Goal: Find specific page/section: Find specific page/section

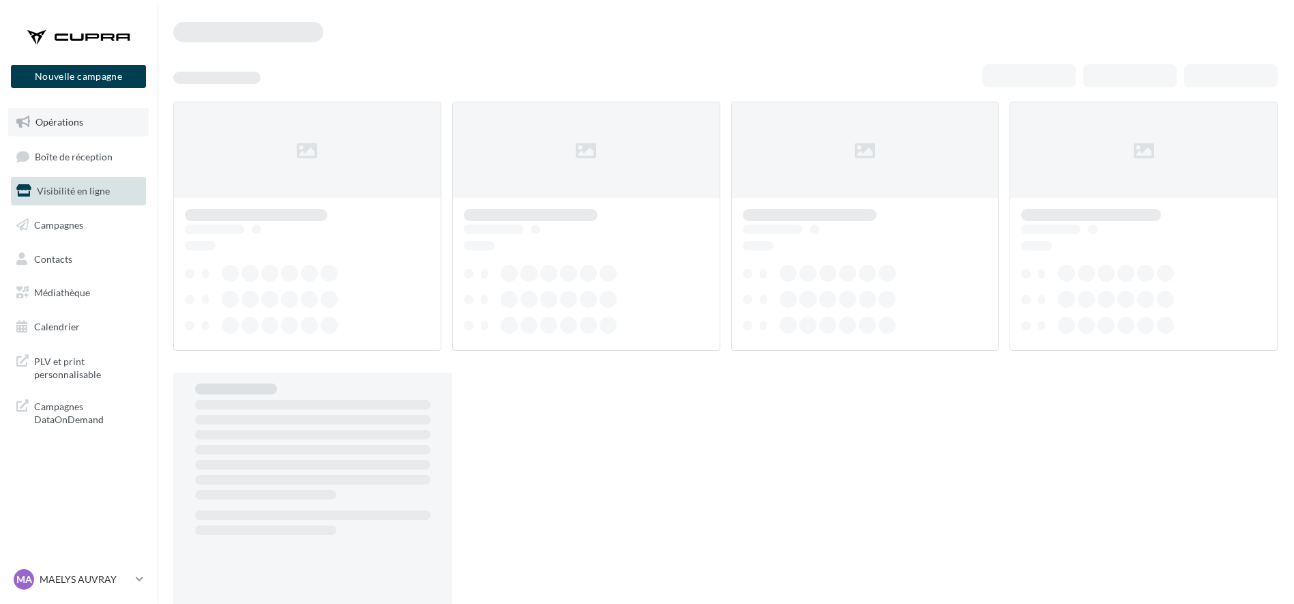
click at [83, 123] on link "Opérations" at bounding box center [78, 122] width 141 height 29
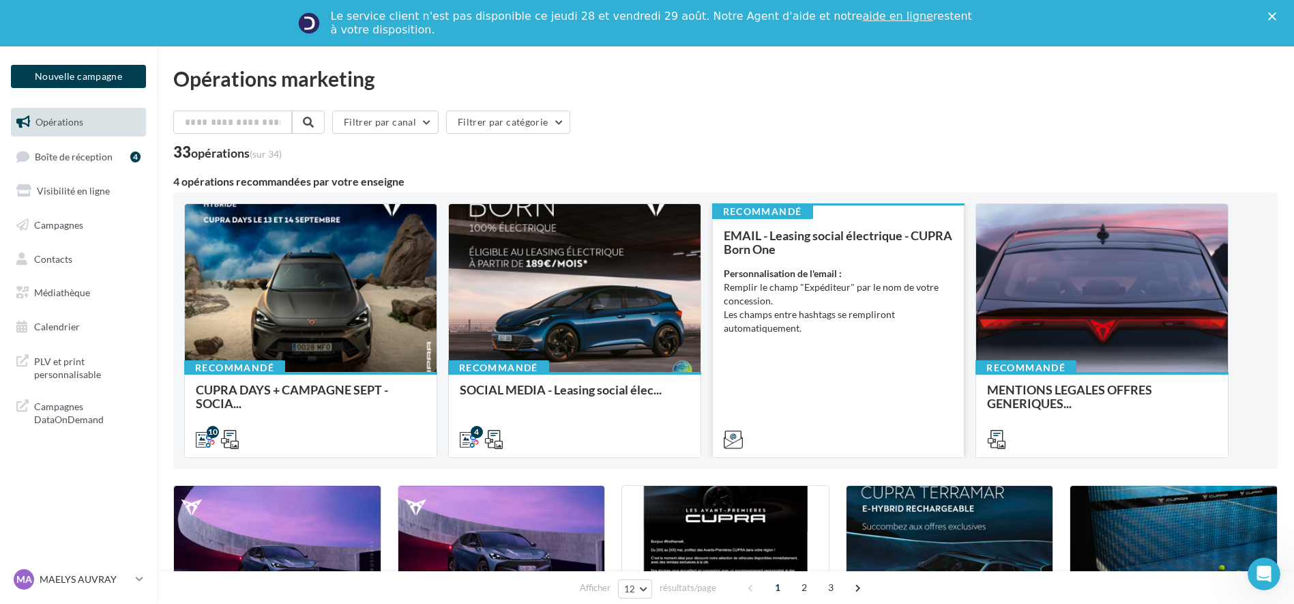
click at [848, 392] on div "EMAIL - Leasing social électrique - CUPRA Born One Personnalisation de l'email …" at bounding box center [839, 337] width 230 height 216
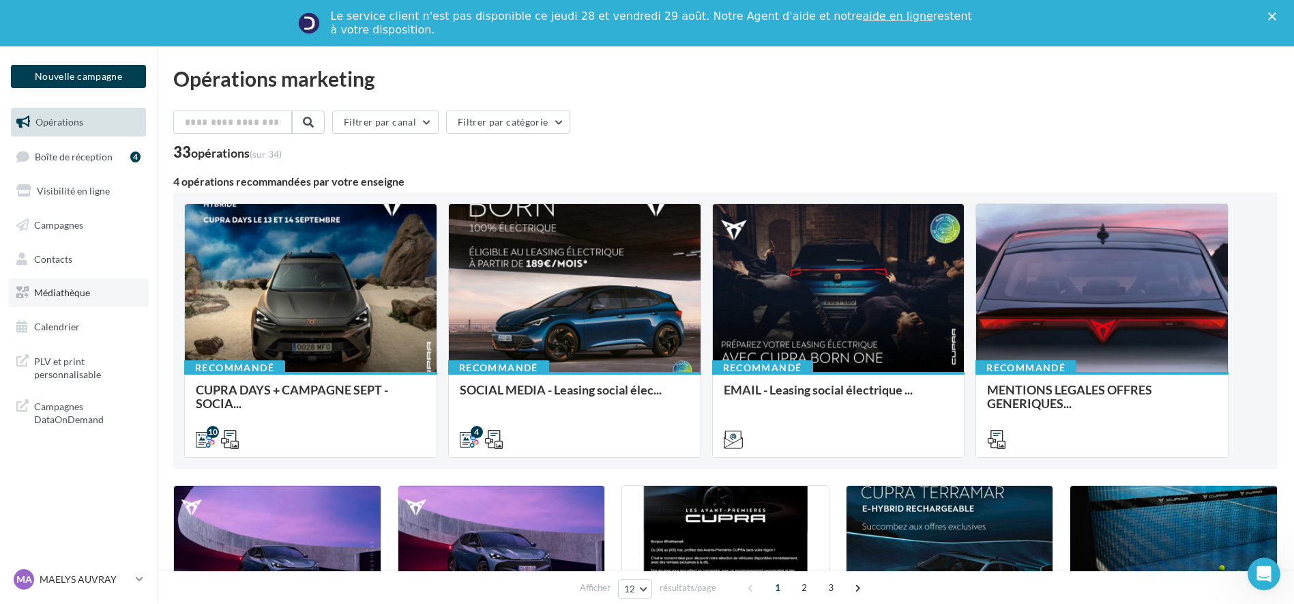
click at [55, 288] on span "Médiathèque" at bounding box center [62, 293] width 56 height 12
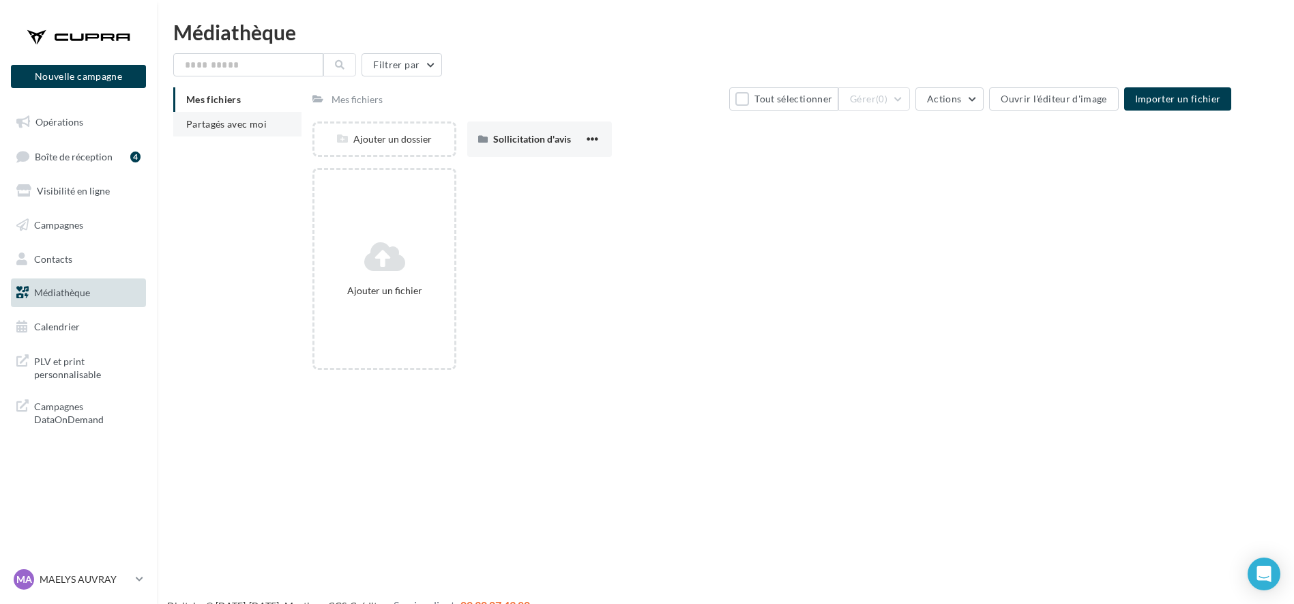
click at [250, 121] on span "Partagés avec moi" at bounding box center [226, 124] width 80 height 12
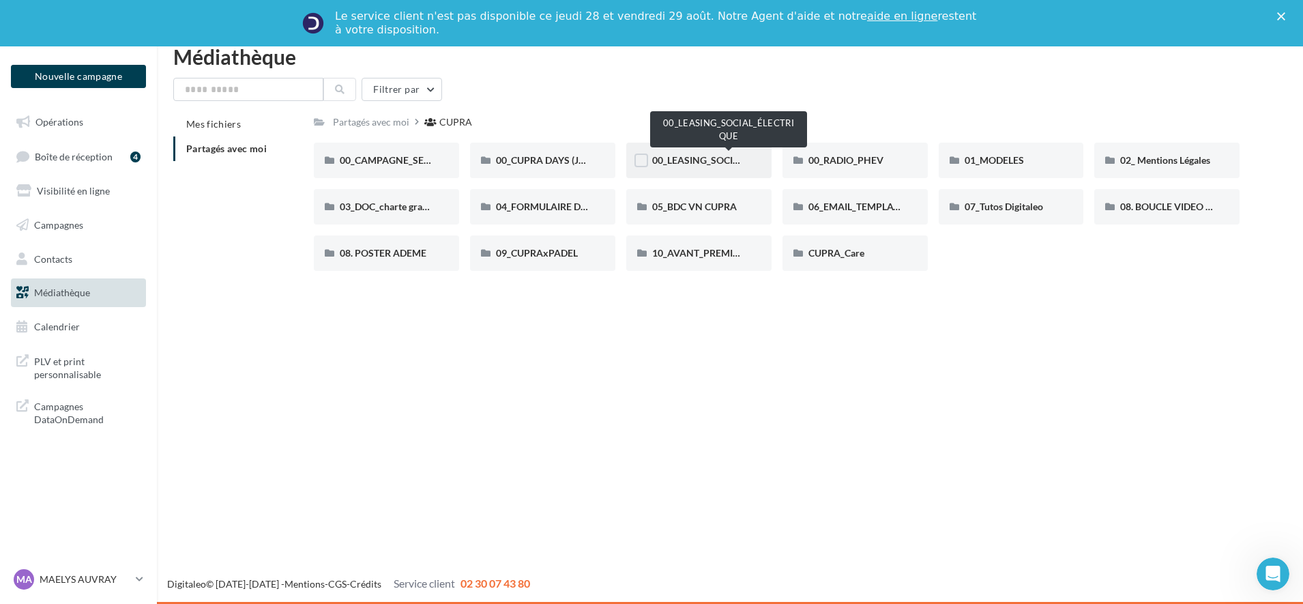
click at [686, 159] on span "00_LEASING_SOCIAL_ÉLECTRIQUE" at bounding box center [728, 160] width 152 height 12
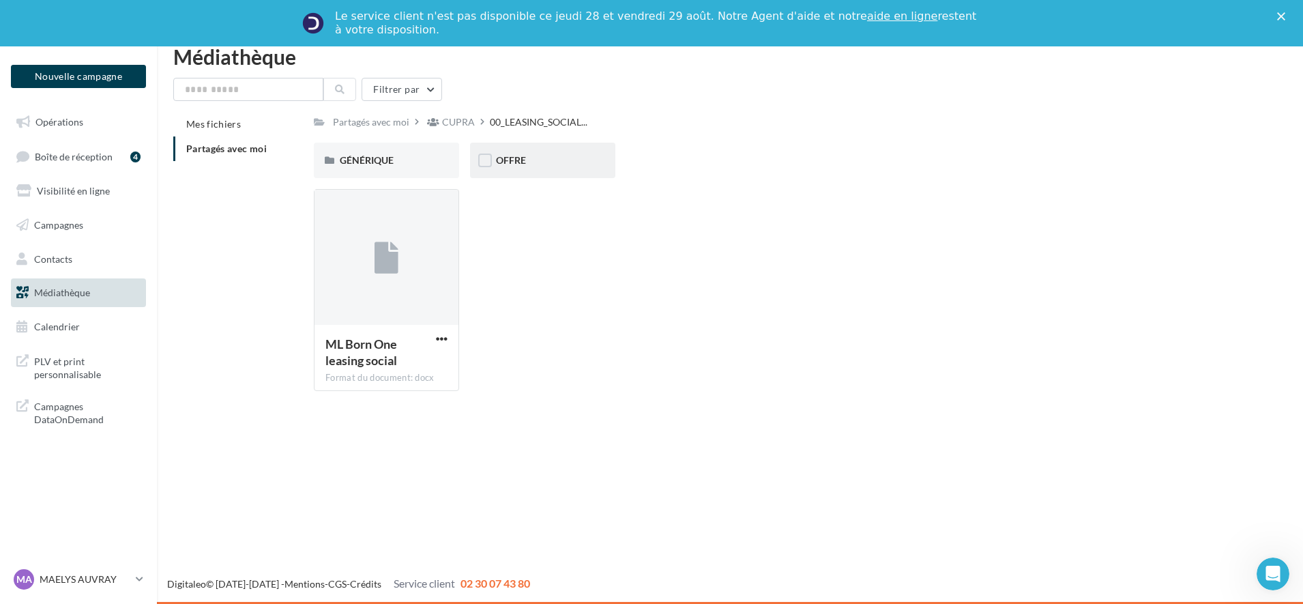
click at [557, 153] on div "OFFRE" at bounding box center [542, 160] width 145 height 35
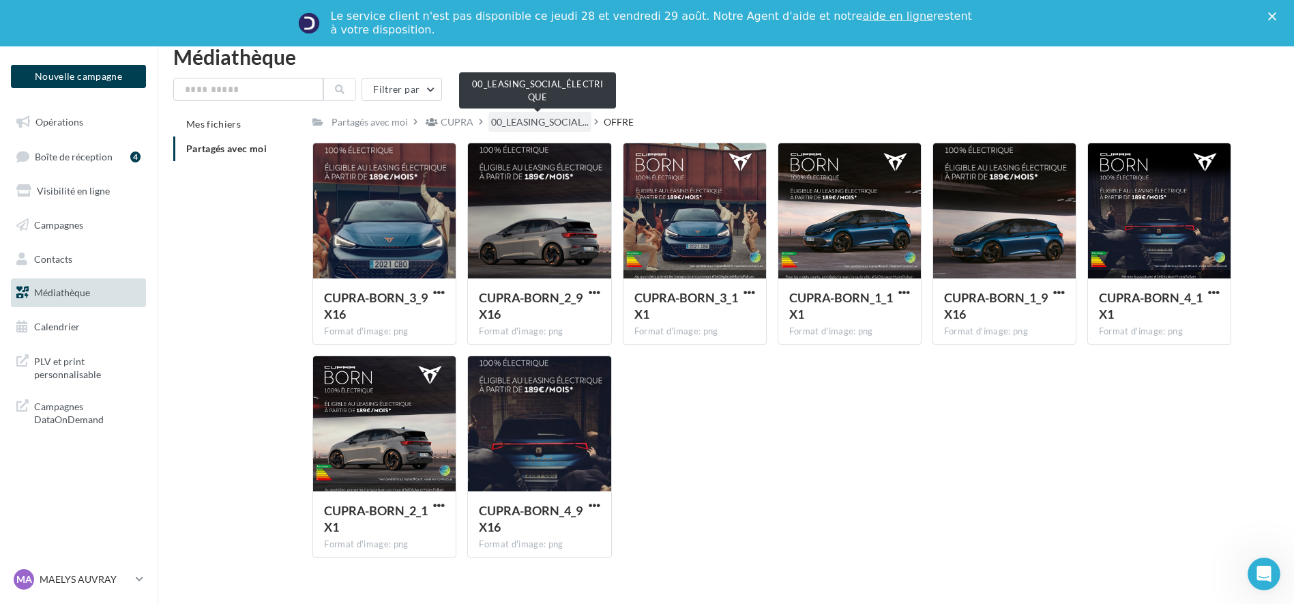
click at [538, 121] on span "00_LEASING_SOCIAL..." at bounding box center [540, 122] width 98 height 14
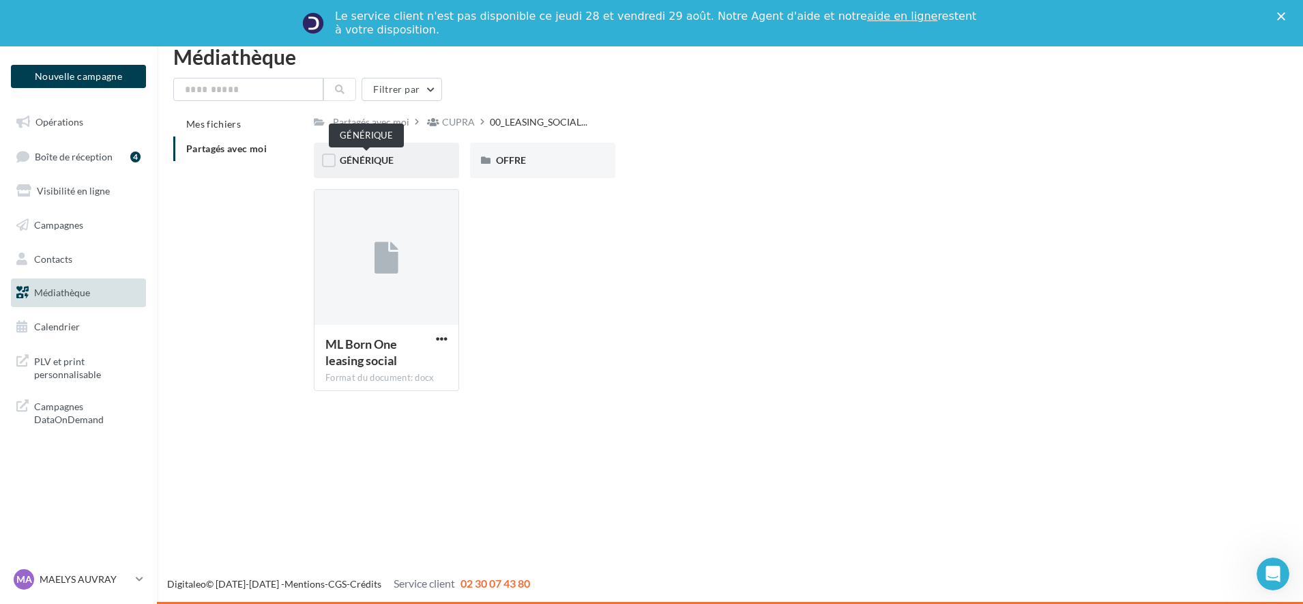
click at [375, 163] on span "GÉNÉRIQUE" at bounding box center [367, 160] width 54 height 12
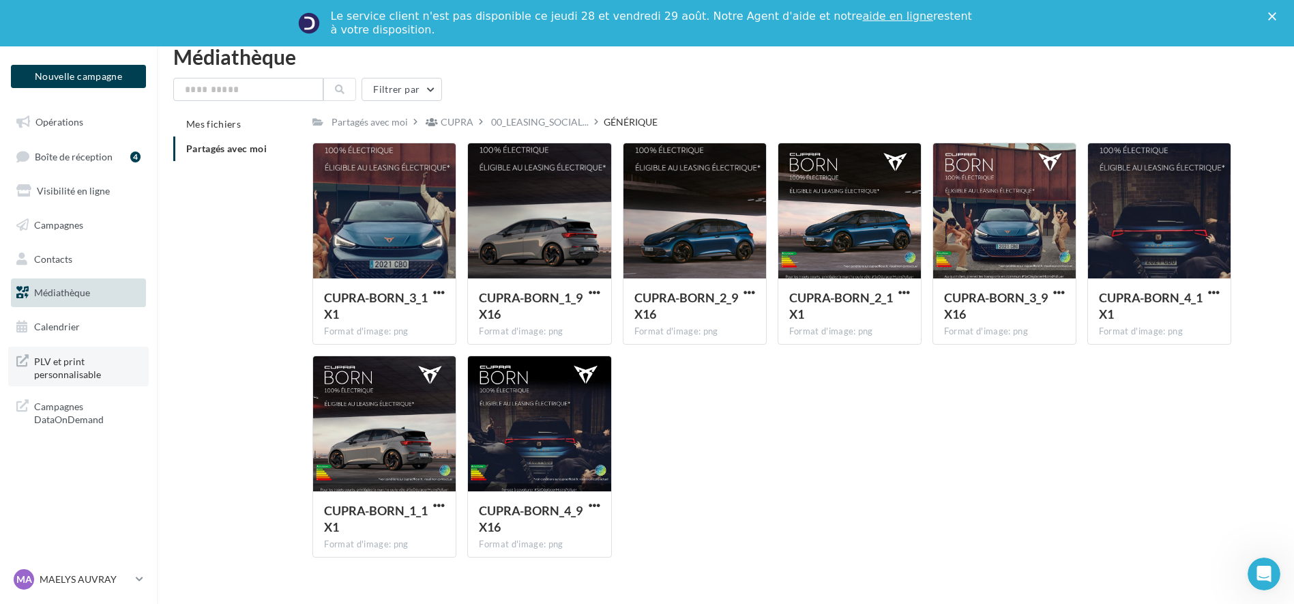
click at [53, 365] on span "PLV et print personnalisable" at bounding box center [87, 366] width 106 height 29
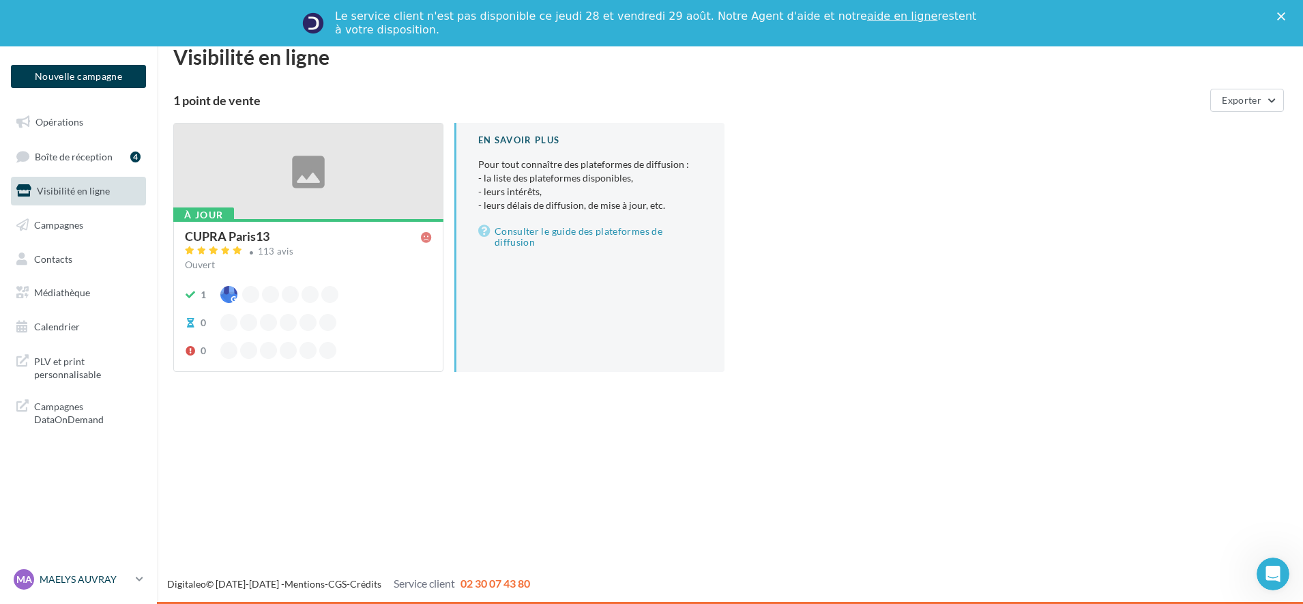
click at [66, 583] on p "MAELYS AUVRAY" at bounding box center [85, 579] width 91 height 14
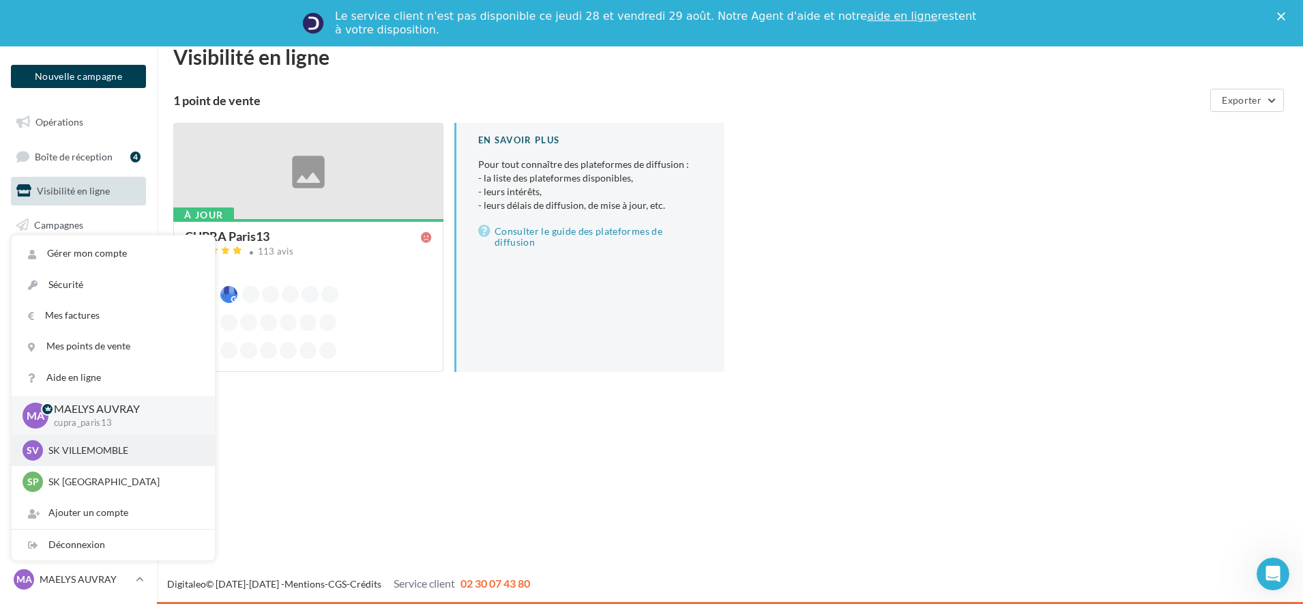
click at [87, 455] on p "SK VILLEMOMBLE" at bounding box center [123, 450] width 150 height 14
